Goal: Task Accomplishment & Management: Complete application form

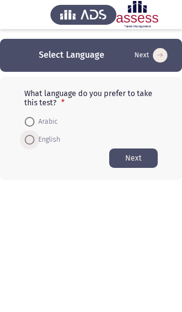
click at [28, 136] on span at bounding box center [30, 140] width 10 height 10
click at [28, 136] on input "English" at bounding box center [30, 140] width 10 height 10
radio input "true"
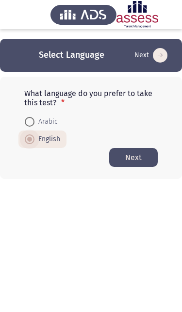
click at [133, 157] on button "Next" at bounding box center [133, 157] width 49 height 19
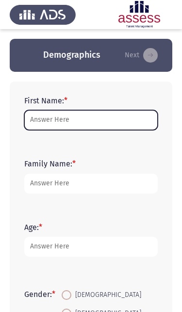
click at [37, 116] on input "First Name: *" at bounding box center [91, 120] width 134 height 20
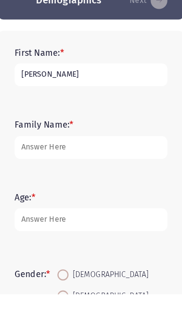
type input "Mohamed"
click at [30, 174] on input "Family Name: *" at bounding box center [91, 184] width 134 height 20
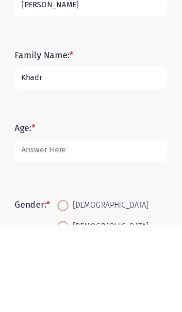
type input "Khadr"
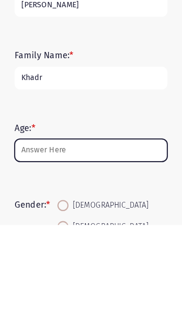
click at [32, 237] on input "Age: *" at bounding box center [91, 247] width 134 height 20
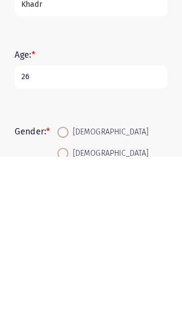
type input "26"
click at [62, 286] on span at bounding box center [67, 291] width 10 height 10
click at [62, 286] on input "Male" at bounding box center [67, 291] width 10 height 10
radio input "true"
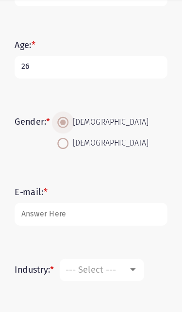
scroll to position [160, 0]
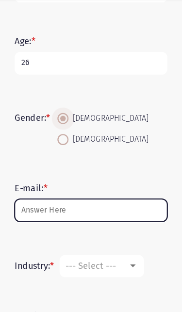
click at [108, 206] on input "E-mail: *" at bounding box center [91, 216] width 134 height 20
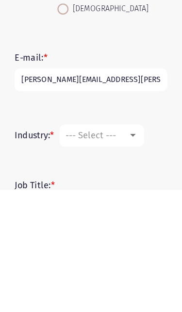
type input "mohammed.atta@evapharma.com"
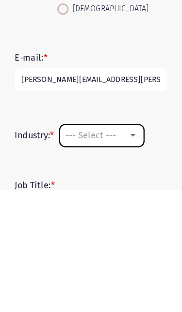
click at [125, 263] on div at bounding box center [127, 264] width 5 height 2
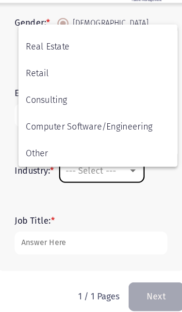
scroll to position [319, 0]
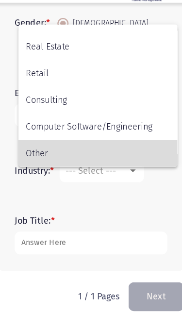
click at [34, 149] on span "Other" at bounding box center [97, 160] width 126 height 23
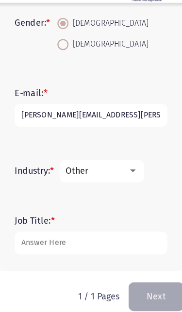
click at [31, 229] on input "Job Title: *" at bounding box center [91, 239] width 134 height 20
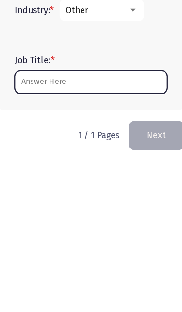
scroll to position [252, 0]
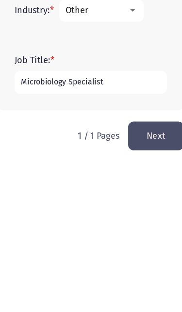
type input "Microbiology Specialist"
click at [143, 273] on button "Next" at bounding box center [148, 285] width 49 height 25
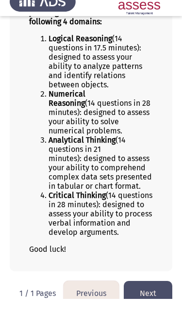
scroll to position [169, 0]
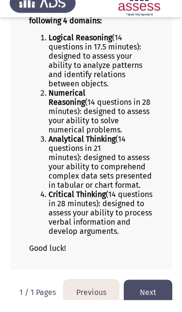
click at [152, 312] on button "Next" at bounding box center [148, 304] width 49 height 25
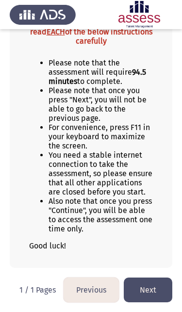
scroll to position [103, 0]
click at [149, 294] on button "Next" at bounding box center [148, 290] width 49 height 25
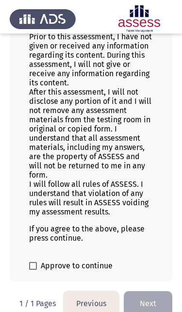
scroll to position [186, 0]
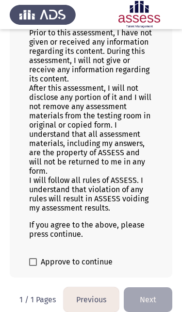
click at [38, 268] on label "Approve to continue" at bounding box center [71, 262] width 84 height 12
click at [33, 267] on input "Approve to continue" at bounding box center [33, 266] width 0 height 0
checkbox input "true"
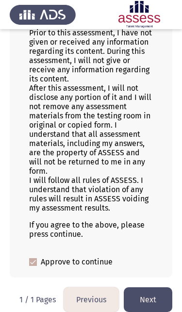
click at [152, 307] on button "Next" at bounding box center [148, 300] width 49 height 25
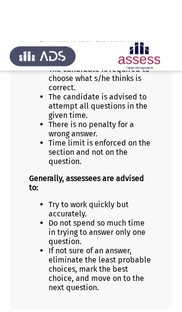
scroll to position [179, 0]
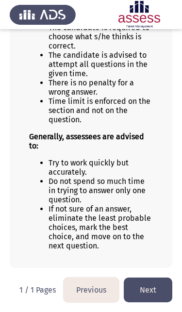
click at [152, 292] on button "Next" at bounding box center [148, 290] width 49 height 25
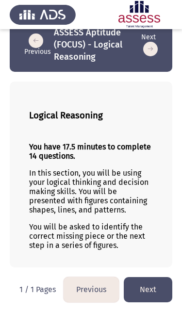
scroll to position [26, 0]
click at [152, 292] on button "Next" at bounding box center [148, 289] width 49 height 25
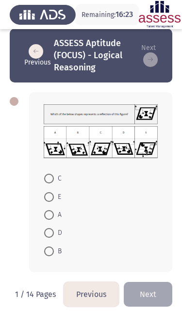
scroll to position [20, 0]
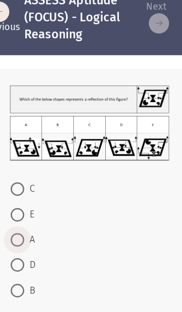
click at [44, 202] on span at bounding box center [49, 207] width 10 height 10
click at [44, 202] on input "A" at bounding box center [49, 207] width 10 height 10
radio input "true"
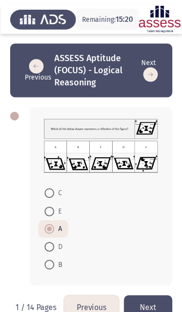
scroll to position [19, 0]
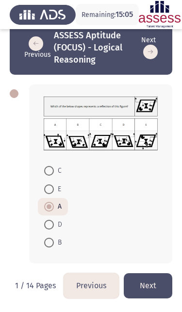
click at [48, 226] on span at bounding box center [49, 225] width 10 height 10
click at [48, 226] on input "D" at bounding box center [49, 225] width 10 height 10
radio input "true"
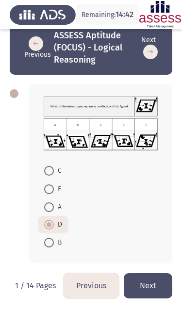
click at [150, 287] on button "Next" at bounding box center [148, 285] width 49 height 25
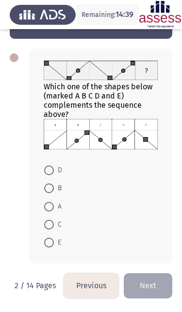
scroll to position [57, 0]
click at [51, 138] on img at bounding box center [101, 134] width 114 height 31
click at [50, 207] on span at bounding box center [49, 207] width 10 height 10
click at [50, 207] on input "A" at bounding box center [49, 207] width 10 height 10
radio input "true"
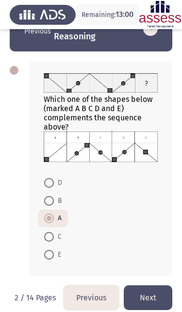
scroll to position [53, 0]
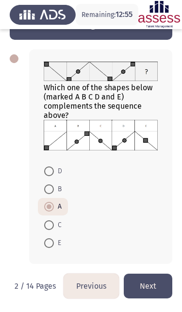
click at [153, 293] on button "Next" at bounding box center [148, 286] width 49 height 25
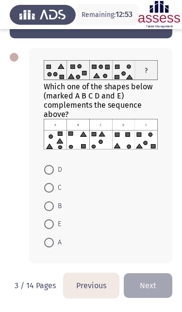
scroll to position [58, 0]
click at [45, 172] on span at bounding box center [49, 170] width 10 height 10
click at [45, 172] on input "D" at bounding box center [49, 170] width 10 height 10
radio input "true"
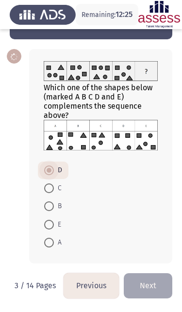
scroll to position [57, 0]
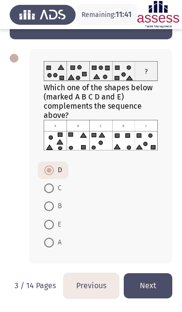
click at [152, 292] on button "Next" at bounding box center [148, 285] width 49 height 25
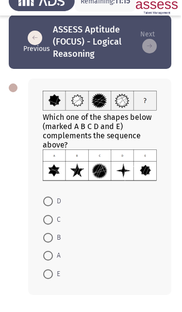
scroll to position [59, 0]
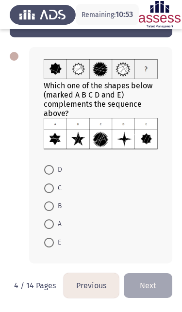
click at [49, 184] on span at bounding box center [49, 189] width 10 height 10
click at [49, 184] on input "C" at bounding box center [49, 189] width 10 height 10
radio input "true"
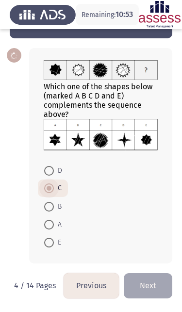
scroll to position [58, 0]
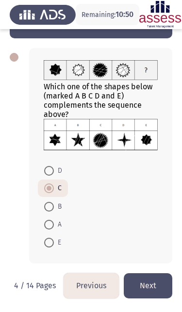
click at [150, 288] on button "Next" at bounding box center [148, 285] width 49 height 25
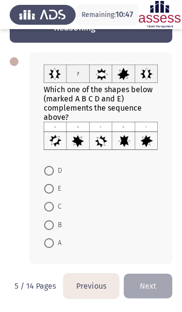
scroll to position [50, 0]
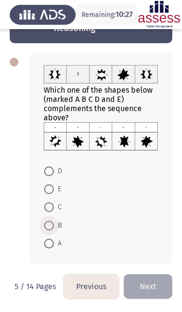
click at [47, 230] on span at bounding box center [49, 226] width 10 height 10
click at [47, 230] on input "B" at bounding box center [49, 226] width 10 height 10
radio input "true"
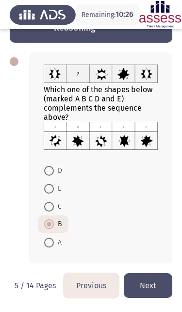
scroll to position [53, 0]
click at [148, 283] on button "Next" at bounding box center [148, 285] width 49 height 25
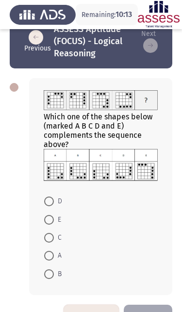
scroll to position [25, 0]
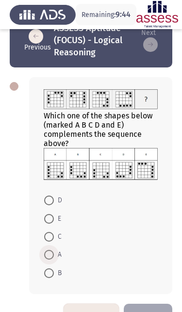
click at [48, 260] on span at bounding box center [49, 255] width 10 height 10
click at [48, 260] on input "A" at bounding box center [49, 255] width 10 height 10
radio input "true"
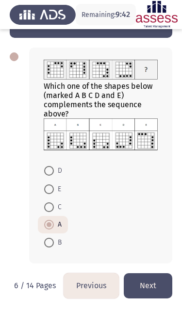
scroll to position [58, 0]
click at [147, 289] on button "Next" at bounding box center [148, 285] width 49 height 25
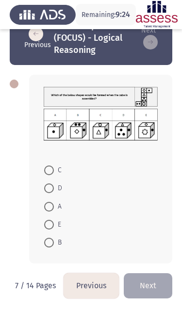
scroll to position [30, 0]
click at [50, 224] on span at bounding box center [49, 225] width 10 height 10
click at [50, 224] on input "E" at bounding box center [49, 225] width 10 height 10
radio input "true"
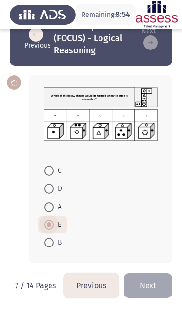
scroll to position [29, 0]
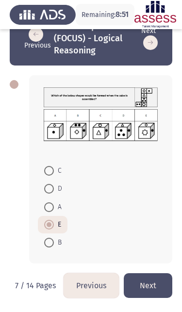
click at [151, 289] on button "Next" at bounding box center [148, 285] width 49 height 25
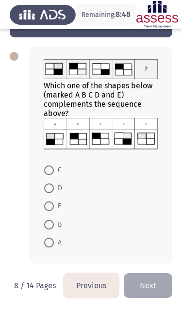
scroll to position [59, 0]
click at [47, 219] on label "B" at bounding box center [52, 225] width 17 height 12
click at [47, 220] on input "B" at bounding box center [49, 225] width 10 height 10
radio input "true"
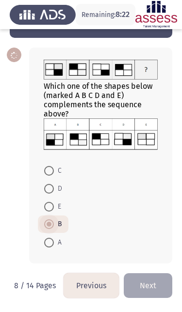
scroll to position [58, 0]
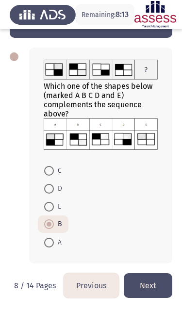
click at [153, 292] on button "Next" at bounding box center [148, 285] width 49 height 25
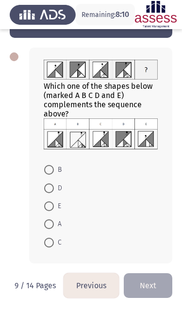
scroll to position [58, 0]
click at [44, 228] on span at bounding box center [49, 225] width 10 height 10
click at [44, 228] on input "A" at bounding box center [49, 225] width 10 height 10
radio input "true"
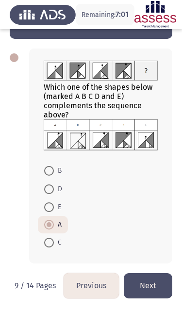
scroll to position [57, 0]
click at [155, 288] on button "Next" at bounding box center [148, 285] width 49 height 25
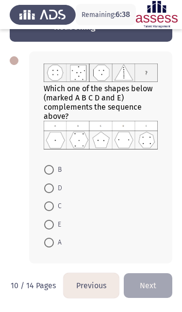
scroll to position [54, 0]
click at [50, 226] on span at bounding box center [49, 225] width 10 height 10
click at [50, 226] on input "E" at bounding box center [49, 225] width 10 height 10
radio input "true"
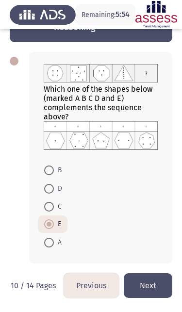
scroll to position [53, 0]
click at [155, 286] on button "Next" at bounding box center [148, 285] width 49 height 25
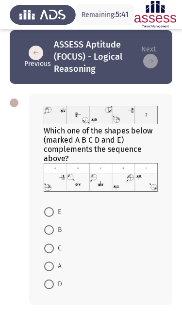
scroll to position [8, 0]
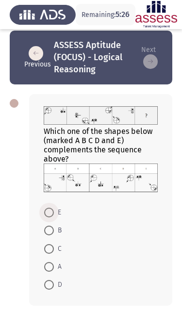
click at [46, 213] on span at bounding box center [49, 213] width 10 height 10
click at [46, 213] on input "E" at bounding box center [49, 213] width 10 height 10
radio input "true"
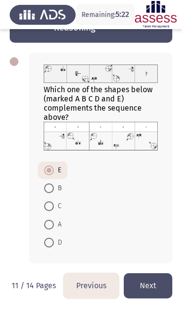
scroll to position [53, 0]
click at [150, 289] on button "Next" at bounding box center [148, 285] width 49 height 25
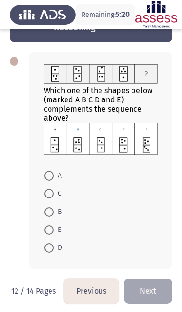
scroll to position [56, 0]
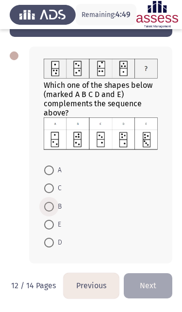
click at [48, 208] on span at bounding box center [49, 207] width 10 height 10
click at [48, 208] on input "B" at bounding box center [49, 207] width 10 height 10
radio input "true"
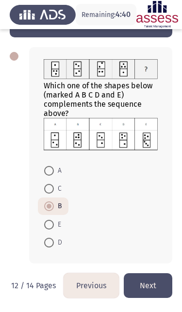
click at [152, 291] on button "Next" at bounding box center [148, 285] width 49 height 25
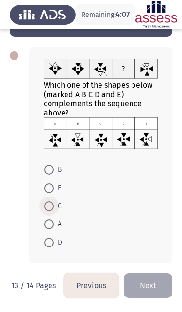
click at [45, 211] on span at bounding box center [49, 207] width 10 height 10
click at [45, 211] on input "C" at bounding box center [49, 207] width 10 height 10
radio input "true"
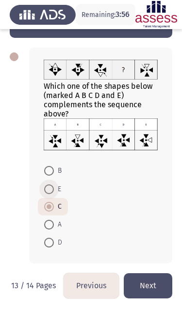
click at [45, 190] on span at bounding box center [49, 190] width 10 height 10
click at [45, 190] on input "E" at bounding box center [49, 190] width 10 height 10
radio input "true"
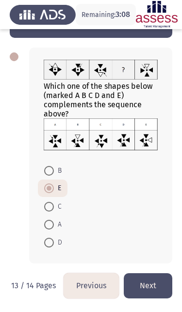
click at [155, 295] on button "Next" at bounding box center [148, 285] width 49 height 25
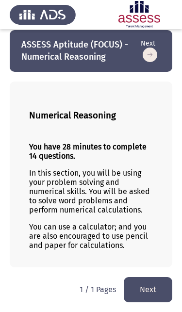
scroll to position [14, 0]
click at [154, 289] on button "Next" at bounding box center [148, 289] width 49 height 25
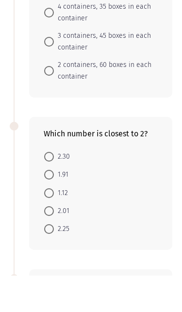
scroll to position [497, 0]
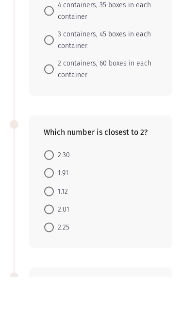
click at [44, 199] on mat-radio-button "1.91" at bounding box center [56, 208] width 37 height 18
click at [53, 203] on label "1.91" at bounding box center [56, 209] width 24 height 12
click at [53, 203] on input "1.91" at bounding box center [49, 208] width 10 height 10
radio input "true"
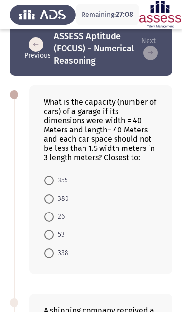
scroll to position [0, 0]
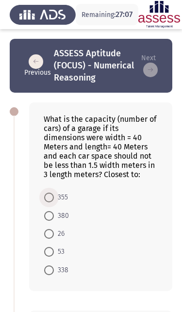
click at [46, 198] on span at bounding box center [49, 198] width 10 height 10
click at [46, 198] on input "355" at bounding box center [49, 198] width 10 height 10
radio input "true"
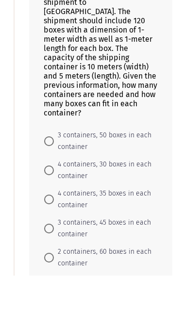
scroll to position [312, 0]
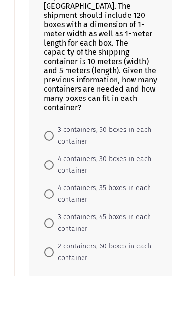
click at [50, 161] on label "3 containers, 50 boxes in each container" at bounding box center [97, 172] width 107 height 23
click at [50, 168] on input "3 containers, 50 boxes in each container" at bounding box center [49, 173] width 10 height 10
radio input "true"
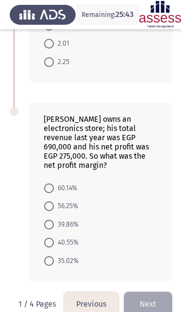
scroll to position [712, 0]
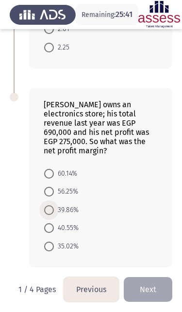
click at [47, 208] on span at bounding box center [49, 210] width 10 height 10
click at [47, 208] on input "39.86%" at bounding box center [49, 210] width 10 height 10
radio input "true"
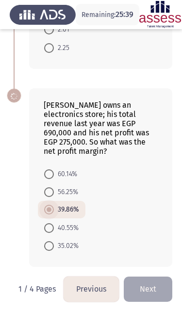
click at [150, 286] on button "Next" at bounding box center [148, 289] width 49 height 25
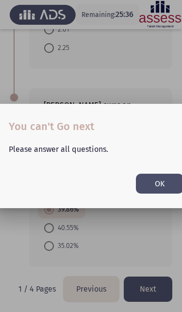
click at [154, 184] on button "OK" at bounding box center [160, 184] width 48 height 20
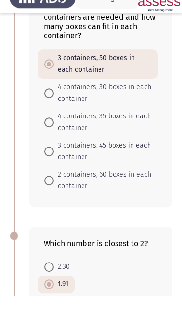
scroll to position [427, 0]
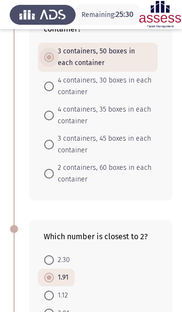
click at [50, 58] on span at bounding box center [49, 57] width 5 height 5
click at [50, 58] on input "3 containers, 50 boxes in each container" at bounding box center [49, 57] width 10 height 10
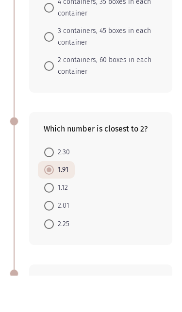
scroll to position [500, 0]
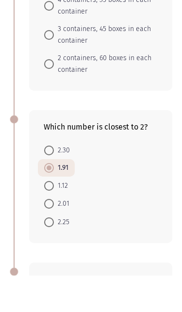
click at [50, 202] on span at bounding box center [49, 204] width 5 height 5
click at [50, 200] on input "1.91" at bounding box center [49, 205] width 10 height 10
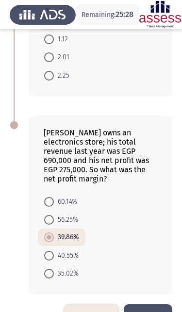
scroll to position [689, 0]
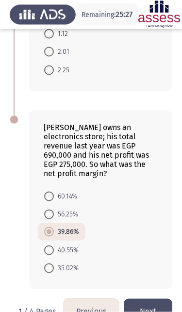
click at [52, 232] on span at bounding box center [49, 232] width 10 height 10
click at [52, 232] on input "39.86%" at bounding box center [49, 232] width 10 height 10
click at [151, 312] on button "Next" at bounding box center [148, 311] width 49 height 25
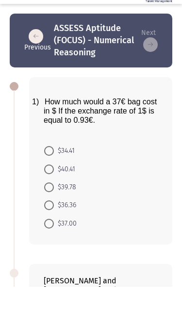
scroll to position [40, 0]
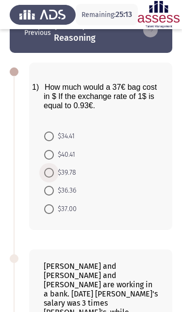
click at [49, 178] on span at bounding box center [49, 173] width 10 height 10
click at [49, 178] on input "$39.78" at bounding box center [49, 173] width 10 height 10
radio input "true"
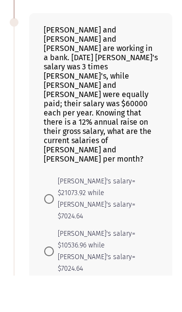
scroll to position [290, 0]
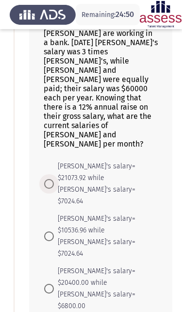
click at [51, 161] on label "[PERSON_NAME]'s salary= $21073.92 while [PERSON_NAME]'s salary= $7024.64" at bounding box center [97, 184] width 107 height 47
click at [51, 179] on input "[PERSON_NAME]'s salary= $21073.92 while [PERSON_NAME]'s salary= $7024.64" at bounding box center [49, 184] width 10 height 10
radio input "true"
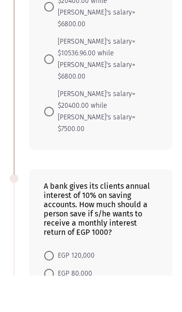
scroll to position [587, 0]
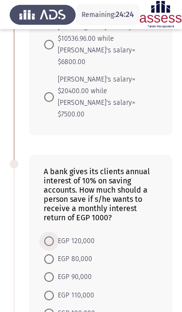
click at [47, 237] on span at bounding box center [49, 242] width 10 height 10
click at [47, 237] on input "EGP 120,000" at bounding box center [49, 242] width 10 height 10
radio input "true"
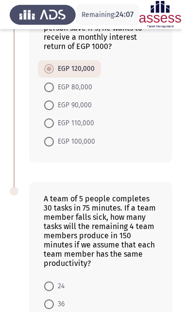
scroll to position [773, 0]
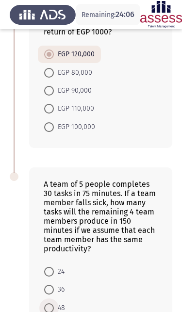
click at [47, 304] on span at bounding box center [49, 309] width 10 height 10
click at [47, 304] on input "48" at bounding box center [49, 309] width 10 height 10
radio input "true"
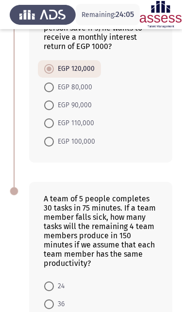
scroll to position [758, 0]
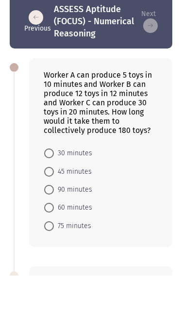
scroll to position [59, 0]
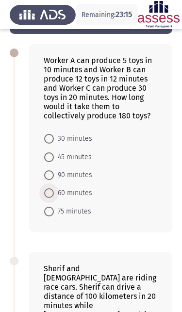
click at [50, 198] on span at bounding box center [49, 193] width 10 height 10
click at [50, 198] on input "60 minutes" at bounding box center [49, 193] width 10 height 10
radio input "true"
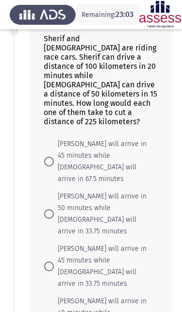
scroll to position [280, 0]
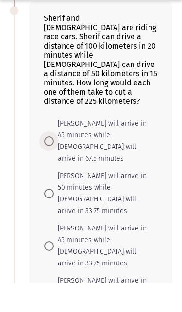
click at [50, 165] on span at bounding box center [49, 170] width 10 height 10
click at [50, 165] on input "[PERSON_NAME] will arrive in 45 minutes while [DEMOGRAPHIC_DATA] will arrive in…" at bounding box center [49, 170] width 10 height 10
radio input "true"
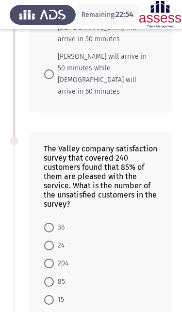
scroll to position [584, 0]
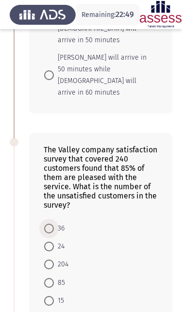
click at [46, 224] on span at bounding box center [49, 229] width 10 height 10
click at [46, 224] on input "36" at bounding box center [49, 229] width 10 height 10
radio input "true"
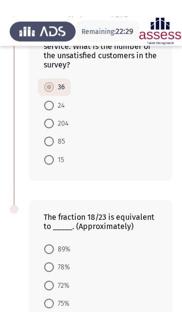
scroll to position [741, 0]
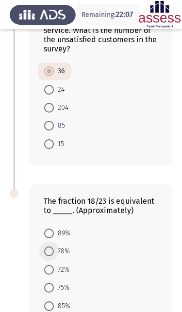
click at [45, 247] on span at bounding box center [49, 252] width 10 height 10
click at [45, 247] on input "78%" at bounding box center [49, 252] width 10 height 10
radio input "true"
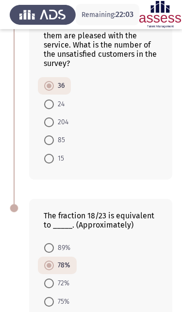
scroll to position [726, 0]
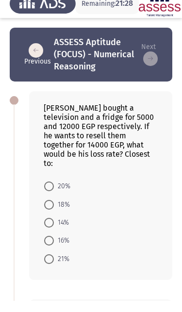
scroll to position [26, 0]
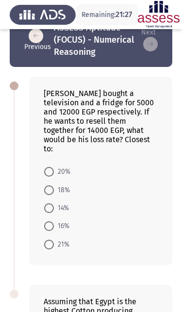
click at [47, 221] on span at bounding box center [49, 226] width 10 height 10
click at [47, 221] on input "16%" at bounding box center [49, 226] width 10 height 10
radio input "true"
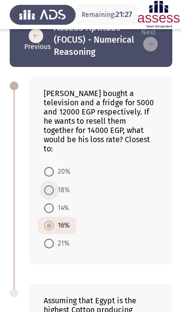
click at [46, 187] on span at bounding box center [49, 191] width 10 height 10
click at [46, 187] on input "18%" at bounding box center [49, 191] width 10 height 10
radio input "true"
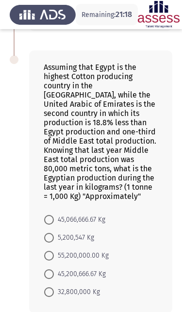
scroll to position [274, 0]
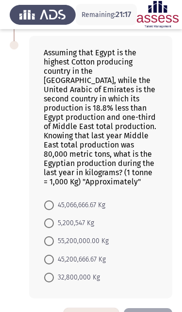
click at [45, 282] on span at bounding box center [49, 278] width 10 height 10
click at [45, 282] on input "32,800,000 Kg" at bounding box center [49, 278] width 10 height 10
radio input "true"
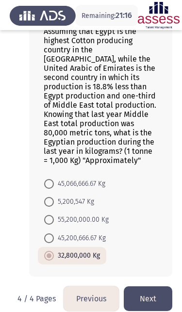
scroll to position [296, 0]
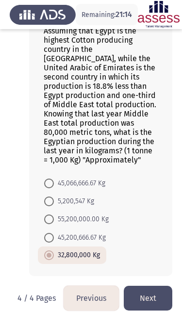
click at [149, 299] on button "Next" at bounding box center [148, 298] width 49 height 25
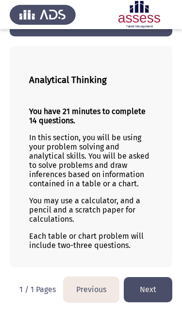
scroll to position [63, 0]
click at [151, 294] on button "Next" at bounding box center [148, 289] width 49 height 25
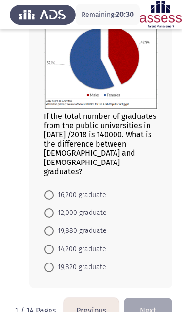
scroll to position [92, 0]
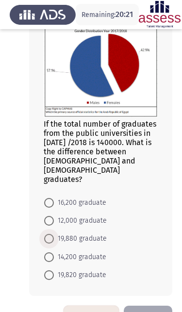
click at [51, 234] on span at bounding box center [49, 239] width 10 height 10
click at [51, 234] on input "19,880 graduate" at bounding box center [49, 239] width 10 height 10
radio input "true"
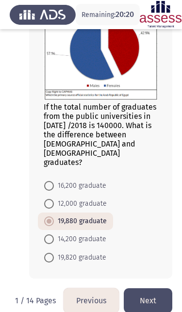
scroll to position [109, 0]
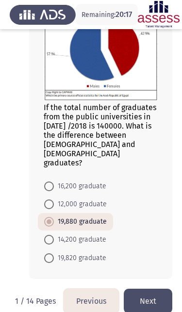
click at [153, 291] on button "Next" at bounding box center [148, 301] width 49 height 25
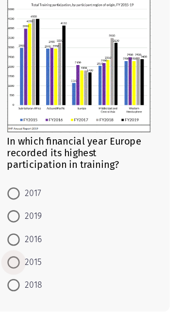
scroll to position [69, 0]
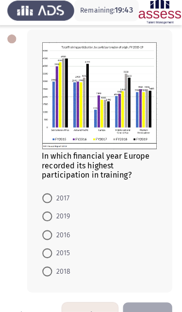
click at [48, 238] on span at bounding box center [49, 237] width 10 height 10
click at [48, 238] on input "2016" at bounding box center [49, 237] width 10 height 10
radio input "true"
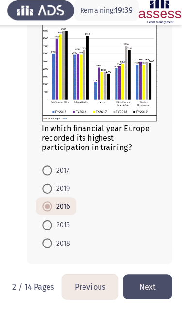
scroll to position [101, 0]
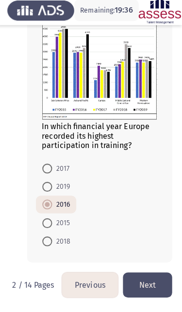
click at [147, 284] on button "Next" at bounding box center [148, 285] width 49 height 25
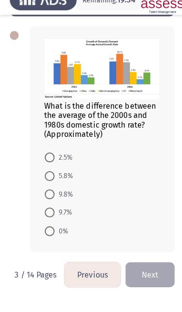
scroll to position [65, 0]
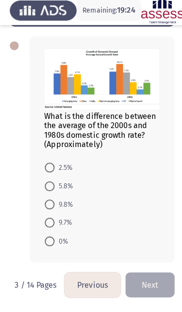
click at [49, 165] on span at bounding box center [49, 170] width 10 height 10
click at [49, 165] on input "2.5%" at bounding box center [49, 170] width 10 height 10
radio input "true"
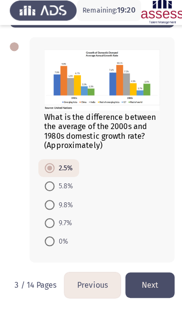
click at [152, 286] on button "Next" at bounding box center [148, 285] width 49 height 25
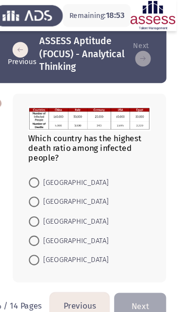
scroll to position [16, 0]
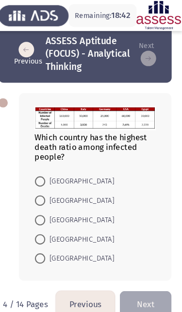
click at [44, 220] on span at bounding box center [49, 225] width 10 height 10
click at [44, 220] on input "[GEOGRAPHIC_DATA]" at bounding box center [49, 225] width 10 height 10
radio input "true"
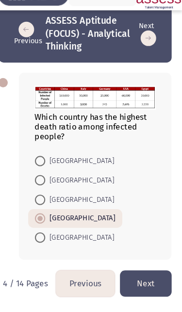
click at [134, 273] on button "Next" at bounding box center [148, 285] width 49 height 25
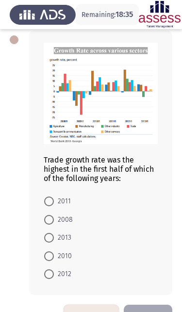
scroll to position [71, 0]
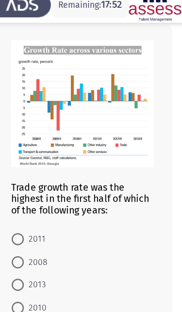
click at [44, 216] on span at bounding box center [49, 221] width 10 height 10
click at [44, 216] on input "2008" at bounding box center [49, 221] width 10 height 10
radio input "true"
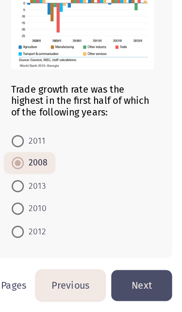
scroll to position [105, 0]
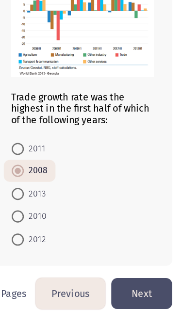
click at [124, 273] on button "Next" at bounding box center [148, 285] width 49 height 25
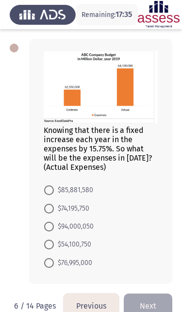
scroll to position [63, 0]
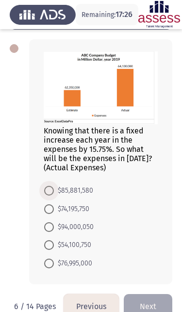
click at [48, 194] on span at bounding box center [49, 191] width 10 height 10
click at [48, 194] on input "$85,881,580" at bounding box center [49, 191] width 10 height 10
radio input "true"
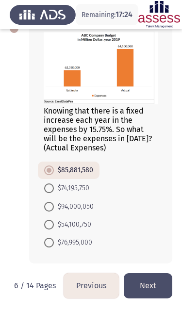
scroll to position [86, 0]
click at [142, 287] on button "Next" at bounding box center [148, 285] width 49 height 25
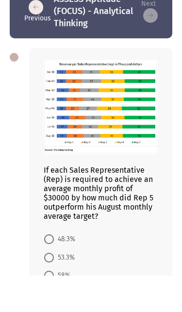
scroll to position [69, 0]
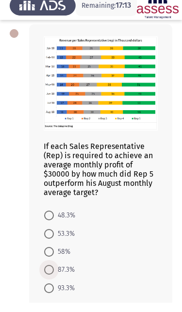
click at [47, 280] on label "87.3%" at bounding box center [59, 279] width 31 height 12
click at [47, 280] on input "87.3%" at bounding box center [49, 279] width 10 height 10
radio input "true"
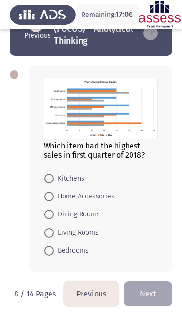
scroll to position [36, 0]
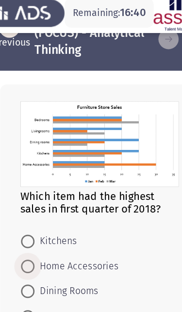
click at [44, 194] on span at bounding box center [49, 197] width 10 height 10
click at [44, 194] on input "Home Accessories" at bounding box center [49, 197] width 10 height 10
radio input "true"
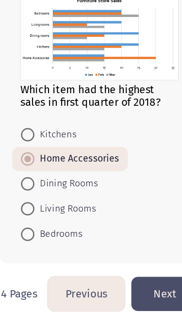
scroll to position [46, 0]
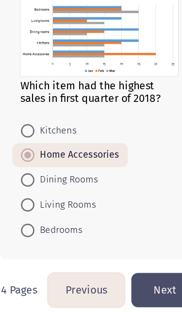
click at [124, 273] on button "Next" at bounding box center [148, 285] width 49 height 25
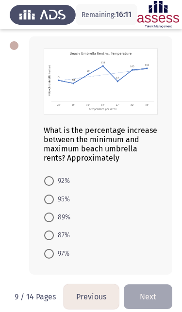
scroll to position [81, 0]
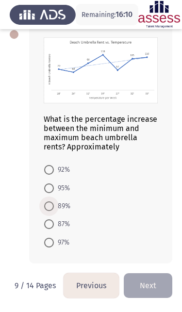
click at [50, 207] on span at bounding box center [49, 207] width 10 height 10
click at [50, 207] on input "89%" at bounding box center [49, 207] width 10 height 10
radio input "true"
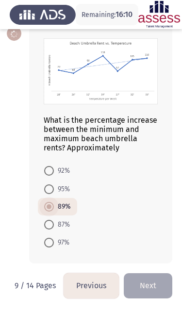
scroll to position [80, 0]
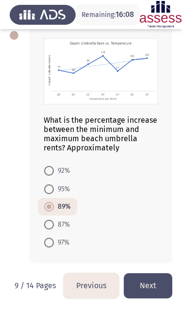
click at [151, 290] on button "Next" at bounding box center [148, 285] width 49 height 25
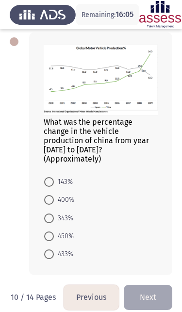
scroll to position [69, 0]
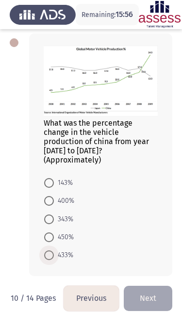
click at [47, 252] on span at bounding box center [49, 256] width 10 height 10
click at [47, 252] on input "433%" at bounding box center [49, 256] width 10 height 10
radio input "true"
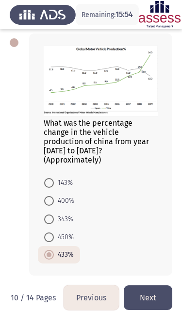
click at [154, 299] on button "Next" at bounding box center [148, 298] width 49 height 25
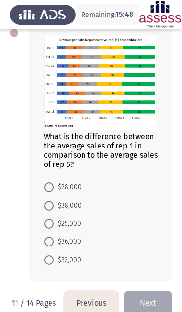
scroll to position [79, 0]
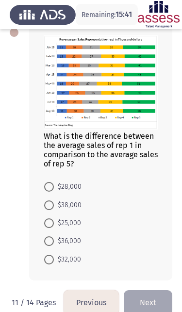
click at [46, 190] on span at bounding box center [49, 187] width 10 height 10
click at [46, 190] on input "$28,000" at bounding box center [49, 187] width 10 height 10
radio input "true"
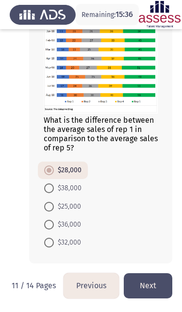
scroll to position [98, 0]
click at [150, 288] on button "Next" at bounding box center [148, 285] width 49 height 25
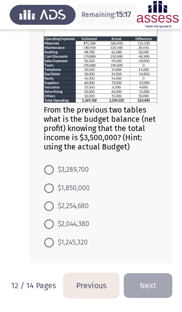
scroll to position [114, 0]
click at [48, 208] on span at bounding box center [49, 207] width 10 height 10
click at [48, 208] on input "$2,254,680" at bounding box center [49, 207] width 10 height 10
radio input "true"
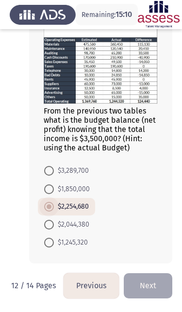
scroll to position [113, 0]
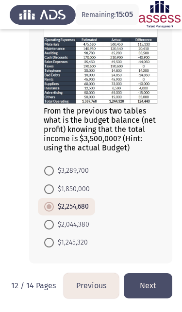
click at [46, 225] on span at bounding box center [49, 225] width 10 height 10
click at [46, 225] on input "$2,044,380" at bounding box center [49, 225] width 10 height 10
radio input "true"
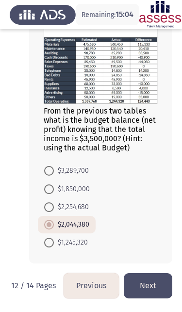
click at [151, 290] on button "Next" at bounding box center [148, 285] width 49 height 25
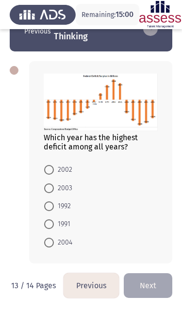
scroll to position [43, 0]
click at [49, 245] on span at bounding box center [49, 243] width 10 height 10
click at [49, 245] on input "2004" at bounding box center [49, 243] width 10 height 10
radio input "true"
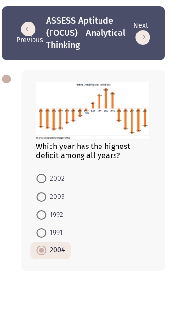
scroll to position [42, 0]
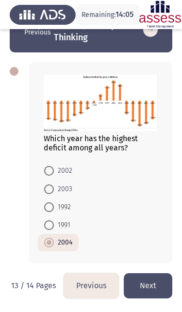
click at [144, 286] on button "Next" at bounding box center [148, 285] width 49 height 25
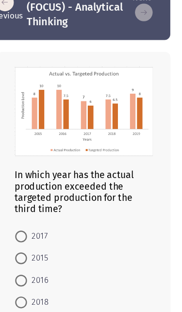
scroll to position [17, 0]
click at [44, 288] on span at bounding box center [49, 293] width 10 height 10
click at [44, 288] on input "2018" at bounding box center [49, 293] width 10 height 10
radio input "true"
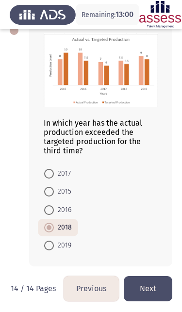
scroll to position [85, 0]
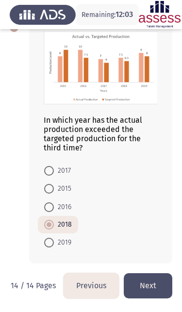
click at [147, 293] on button "Next" at bounding box center [148, 285] width 49 height 25
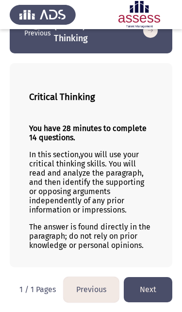
scroll to position [45, 0]
click at [151, 295] on button "Next" at bounding box center [148, 289] width 49 height 25
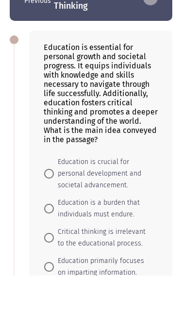
scroll to position [36, 0]
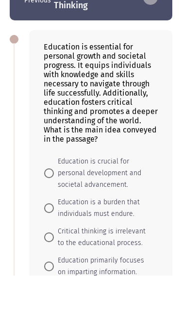
click at [47, 205] on span at bounding box center [49, 210] width 10 height 10
click at [47, 205] on input "Education is crucial for personal development and societal advancement." at bounding box center [49, 210] width 10 height 10
radio input "true"
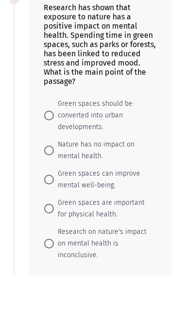
scroll to position [390, 0]
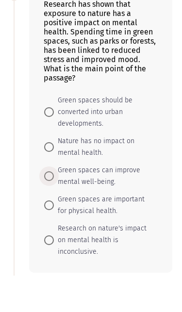
click at [48, 208] on span at bounding box center [49, 213] width 10 height 10
click at [48, 208] on input "Green spaces can improve mental well-being." at bounding box center [49, 213] width 10 height 10
radio input "true"
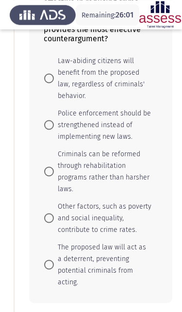
scroll to position [744, 0]
click at [56, 277] on span "The proposed law will act as a deterrent, preventing potential criminals from a…" at bounding box center [103, 265] width 98 height 47
click at [54, 270] on input "The proposed law will act as a deterrent, preventing potential criminals from a…" at bounding box center [49, 265] width 10 height 10
radio input "true"
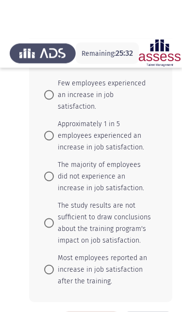
scroll to position [1162, 0]
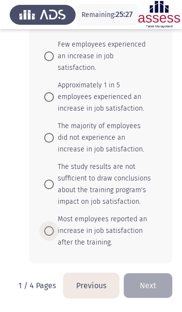
click at [50, 232] on span at bounding box center [49, 231] width 10 height 10
click at [50, 232] on input "Most employees reported an increase in job satisfaction after the training." at bounding box center [49, 231] width 10 height 10
radio input "true"
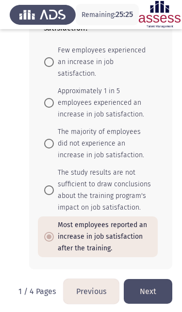
scroll to position [1147, 0]
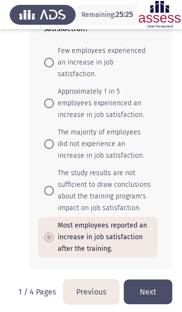
click at [149, 304] on button "Next" at bounding box center [148, 292] width 49 height 25
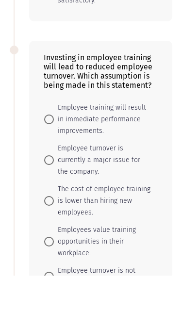
scroll to position [336, 0]
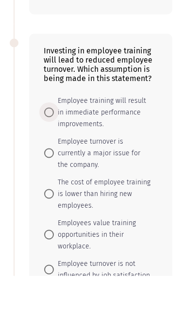
click at [51, 144] on span at bounding box center [49, 149] width 10 height 10
click at [51, 144] on input "Employee training will result in immediate performance improvements." at bounding box center [49, 149] width 10 height 10
radio input "true"
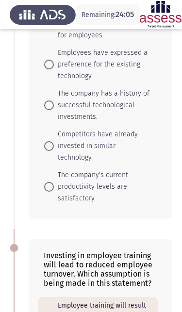
scroll to position [123, 0]
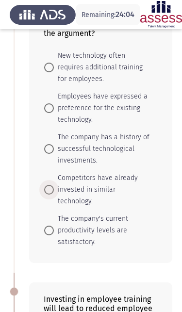
click at [46, 186] on span at bounding box center [49, 190] width 10 height 10
click at [46, 186] on input "Competitors have already invested in similar technology." at bounding box center [49, 190] width 10 height 10
radio input "true"
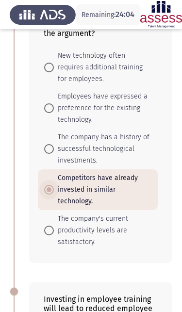
click at [45, 154] on span at bounding box center [49, 149] width 10 height 10
click at [45, 154] on input "The company has a history of successful technological investments." at bounding box center [49, 149] width 10 height 10
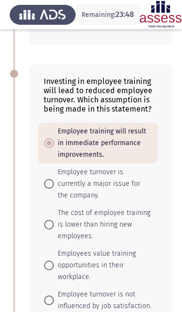
scroll to position [347, 0]
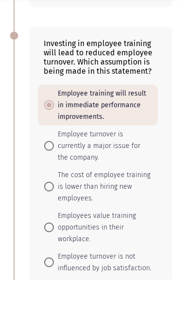
click at [50, 255] on span at bounding box center [49, 260] width 10 height 10
click at [50, 255] on input "Employees value training opportunities in their workplace." at bounding box center [49, 260] width 10 height 10
radio input "true"
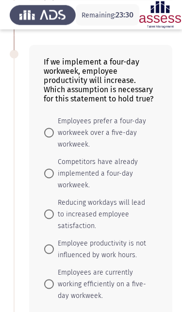
scroll to position [643, 0]
click at [40, 201] on mat-radio-button "Reducing workdays will lead to increased employee satisfaction." at bounding box center [98, 214] width 120 height 41
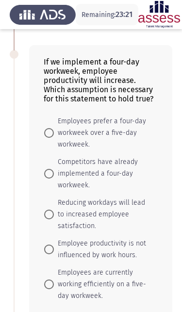
click at [46, 245] on span at bounding box center [49, 250] width 10 height 10
click at [46, 245] on input "Employee productivity is not influenced by work hours." at bounding box center [49, 250] width 10 height 10
radio input "true"
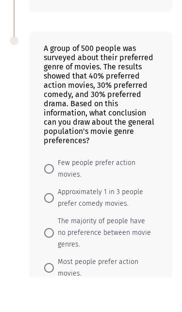
scroll to position [962, 0]
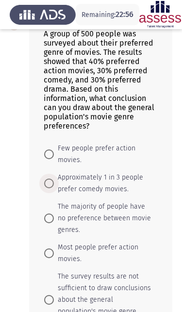
click at [47, 179] on span at bounding box center [49, 184] width 10 height 10
click at [47, 179] on input "Approximately 1 in 3 people prefer comedy movies." at bounding box center [49, 184] width 10 height 10
radio input "true"
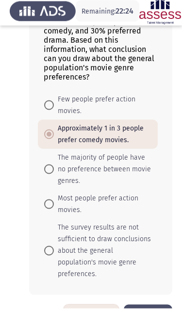
scroll to position [1007, 0]
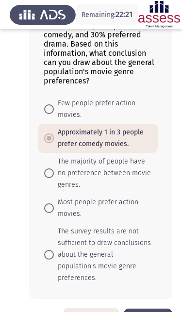
click at [40, 200] on mat-radio-button "Most people prefer action movies." at bounding box center [98, 208] width 120 height 29
click at [50, 203] on span at bounding box center [49, 208] width 10 height 10
click at [50, 203] on input "Most people prefer action movies." at bounding box center [49, 208] width 10 height 10
radio input "true"
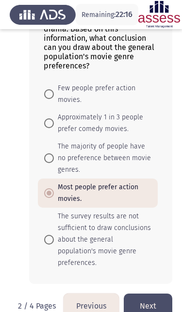
scroll to position [1022, 0]
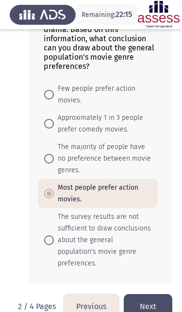
click at [147, 294] on button "Next" at bounding box center [148, 306] width 49 height 25
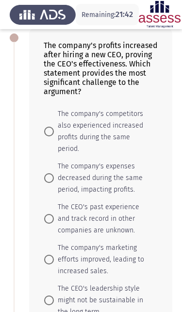
scroll to position [74, 0]
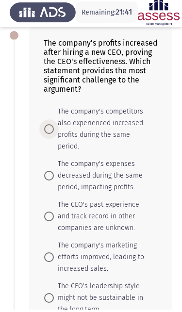
click at [46, 130] on span at bounding box center [49, 132] width 10 height 10
click at [46, 130] on input "The company's competitors also experienced increased profits during the same pe…" at bounding box center [49, 132] width 10 height 10
radio input "true"
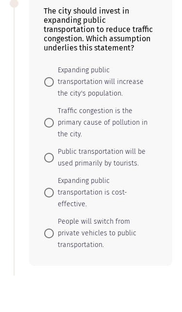
scroll to position [397, 0]
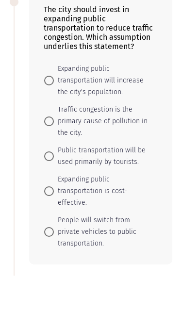
click at [46, 153] on span at bounding box center [49, 158] width 10 height 10
click at [46, 153] on input "Traffic congestion is the primary cause of pollution in the city." at bounding box center [49, 158] width 10 height 10
radio input "true"
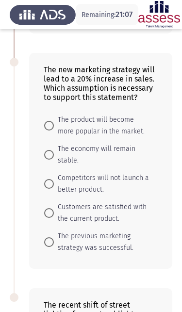
scroll to position [659, 0]
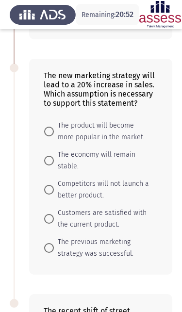
click at [46, 143] on label "The product will become more popular in the market." at bounding box center [97, 131] width 107 height 23
click at [46, 136] on input "The product will become more popular in the market." at bounding box center [49, 132] width 10 height 10
radio input "true"
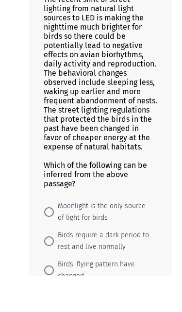
scroll to position [985, 0]
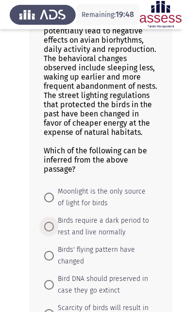
click at [49, 232] on span at bounding box center [49, 227] width 10 height 10
click at [49, 232] on input "Birds require a dark period to rest and live normally" at bounding box center [49, 227] width 10 height 10
radio input "true"
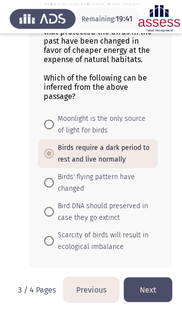
scroll to position [1067, 0]
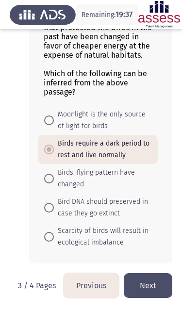
click at [151, 298] on button "Next" at bounding box center [148, 285] width 49 height 25
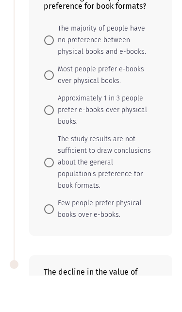
scroll to position [152, 0]
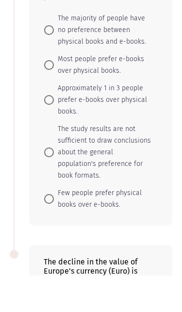
click at [40, 116] on mat-radio-button "Approximately 1 in 3 people prefer e-books over physical books." at bounding box center [98, 136] width 120 height 41
click at [46, 132] on span at bounding box center [49, 137] width 10 height 10
click at [46, 132] on input "Approximately 1 in 3 people prefer e-books over physical books." at bounding box center [49, 137] width 10 height 10
radio input "true"
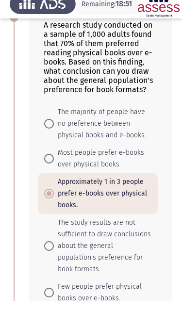
scroll to position [83, 0]
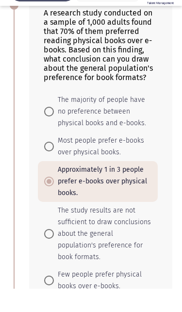
click at [46, 241] on label "The study results are not sufficient to draw conclusions about the general popu…" at bounding box center [97, 257] width 107 height 58
click at [46, 253] on input "The study results are not sufficient to draw conclusions about the general popu…" at bounding box center [49, 258] width 10 height 10
radio input "true"
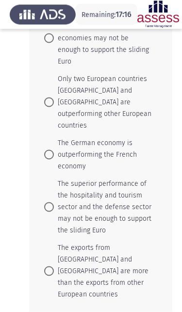
scroll to position [694, 0]
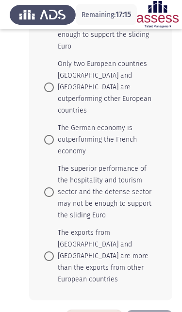
click at [47, 187] on span at bounding box center [49, 192] width 10 height 10
click at [47, 187] on input "The superior performance of the hospitality and tourism sector and the defense …" at bounding box center [49, 192] width 10 height 10
radio input "true"
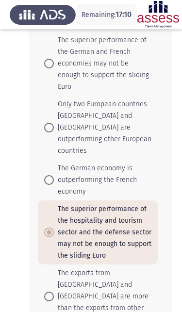
scroll to position [650, 0]
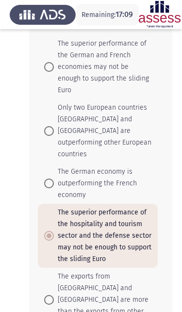
click at [45, 84] on label "The superior performance of the German and French economies may not be enough t…" at bounding box center [97, 67] width 107 height 58
click at [45, 72] on input "The superior performance of the German and French economies may not be enough t…" at bounding box center [49, 67] width 10 height 10
radio input "true"
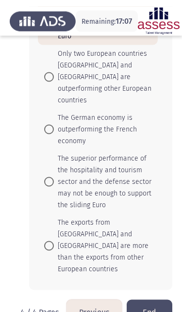
scroll to position [710, 0]
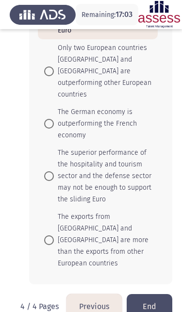
click at [150, 300] on button "End" at bounding box center [150, 306] width 46 height 25
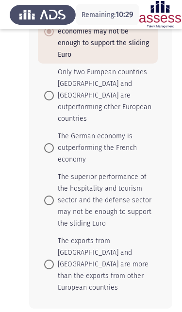
scroll to position [0, 0]
